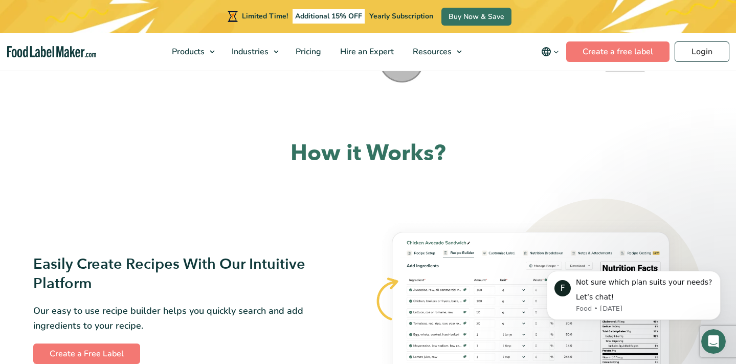
scroll to position [409, 0]
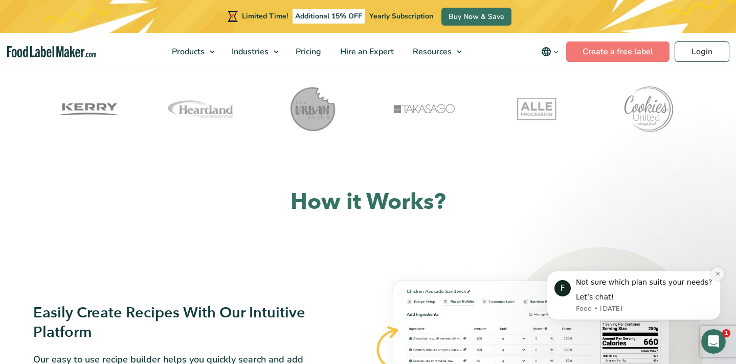
click at [719, 276] on button "Dismiss notification" at bounding box center [717, 273] width 13 height 13
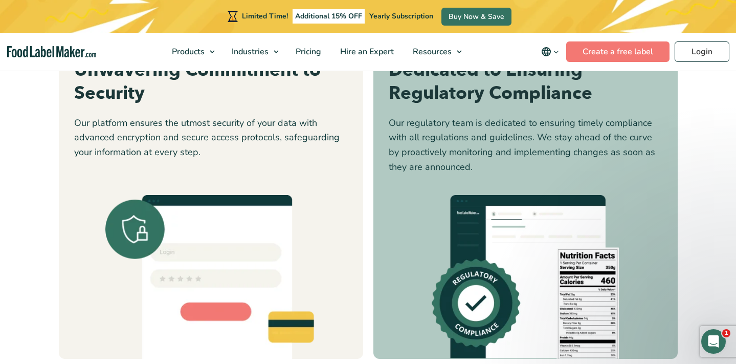
scroll to position [3160, 0]
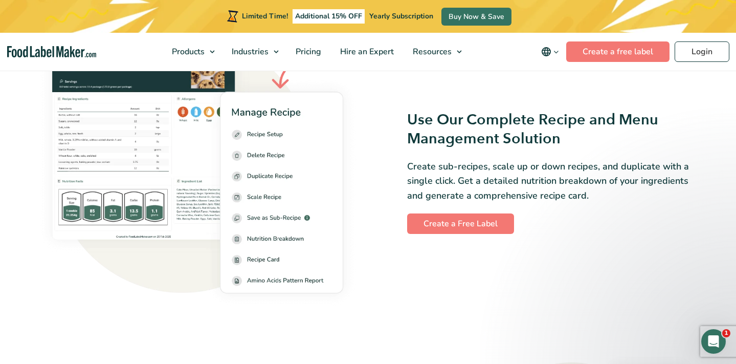
click at [354, 229] on img at bounding box center [197, 172] width 329 height 280
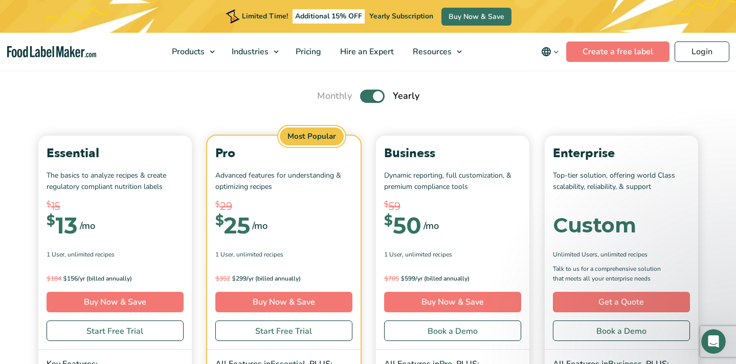
scroll to position [3589, 0]
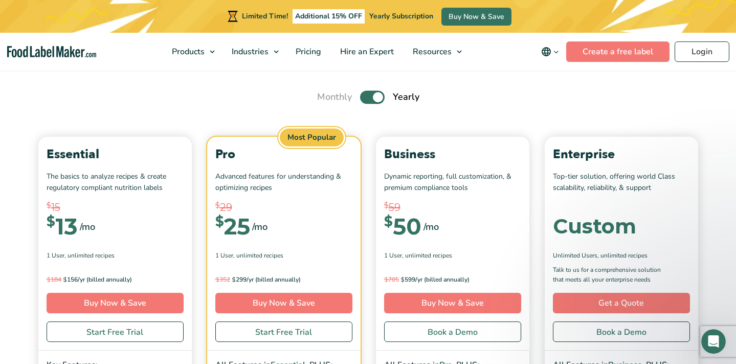
click at [364, 96] on label "Toggle" at bounding box center [372, 97] width 25 height 13
click at [326, 96] on input "Toggle" at bounding box center [322, 97] width 7 height 7
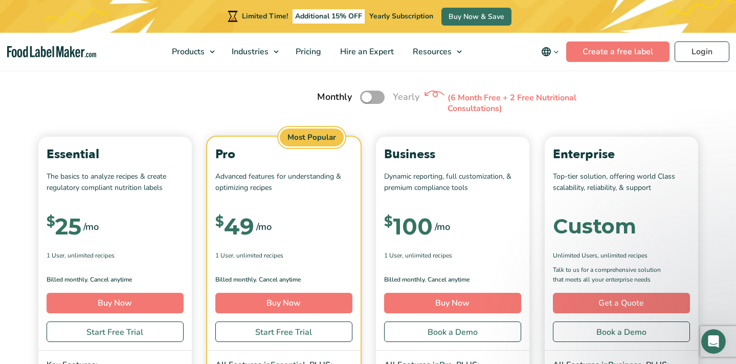
drag, startPoint x: 380, startPoint y: 97, endPoint x: 371, endPoint y: 86, distance: 14.2
click at [380, 97] on label "Toggle" at bounding box center [372, 97] width 25 height 13
click at [326, 97] on input "Toggle" at bounding box center [322, 97] width 7 height 7
checkbox input "true"
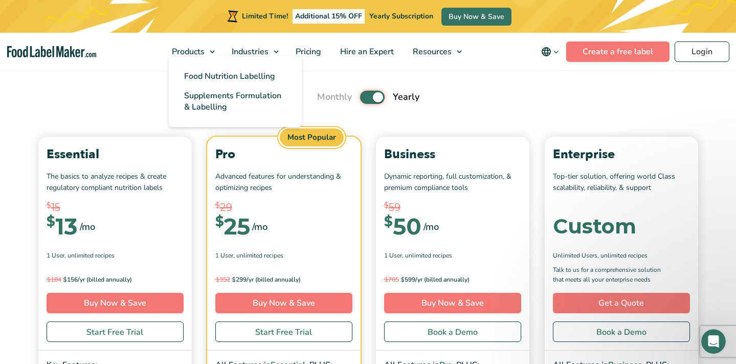
scroll to position [3588, 0]
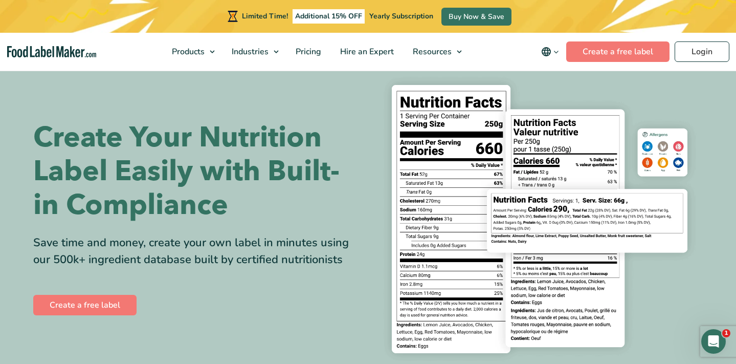
scroll to position [33, 0]
